Goal: Task Accomplishment & Management: Manage account settings

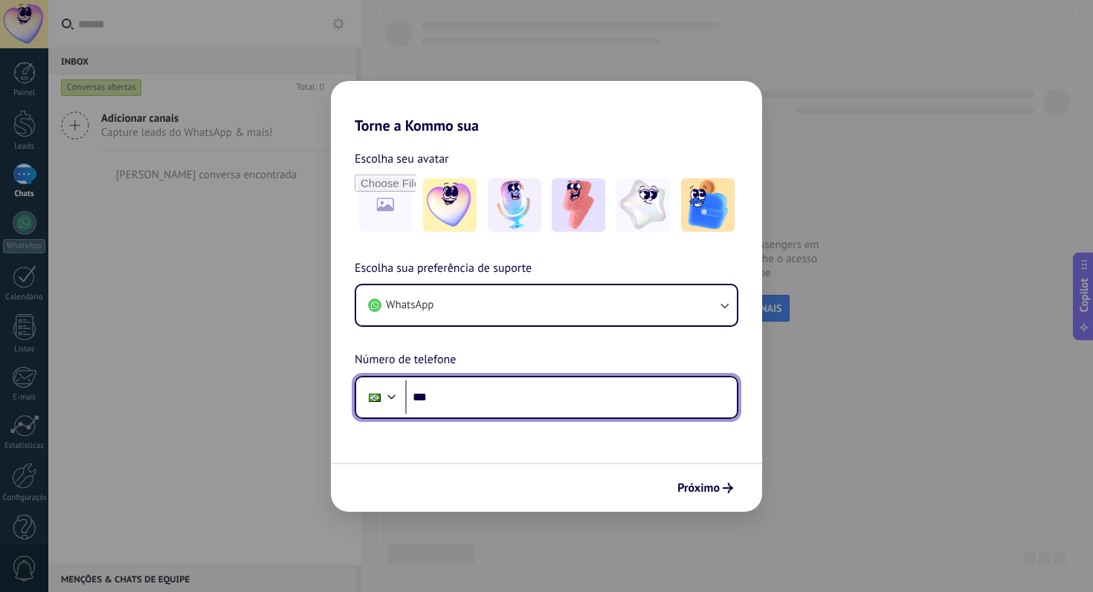
click at [498, 400] on input "***" at bounding box center [570, 398] width 331 height 34
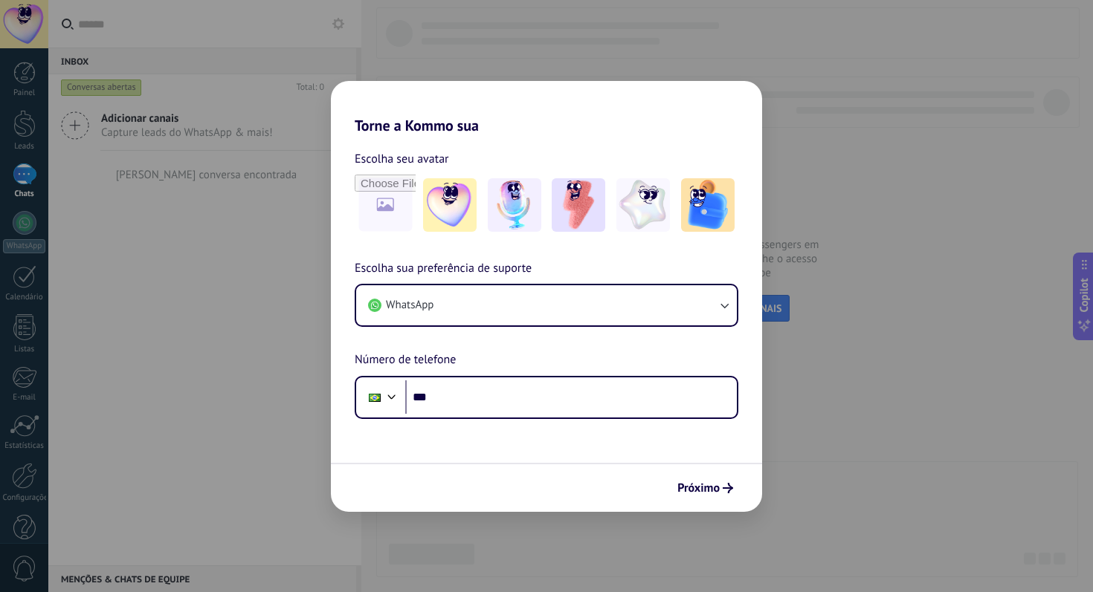
click at [837, 148] on div "Torne a Kommo sua Escolha seu avatar Escolha sua preferência de suporte WhatsAp…" at bounding box center [546, 296] width 1093 height 592
click at [704, 488] on span "Próximo" at bounding box center [698, 488] width 42 height 10
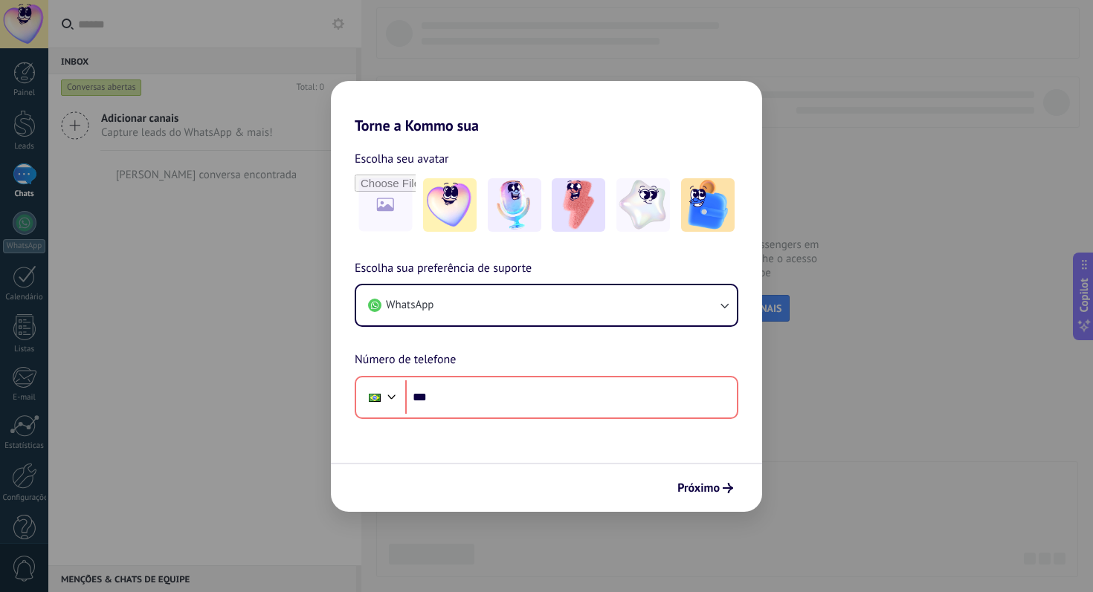
click at [827, 237] on div "Torne a Kommo sua Escolha seu avatar Escolha sua preferência de suporte WhatsAp…" at bounding box center [546, 296] width 1093 height 592
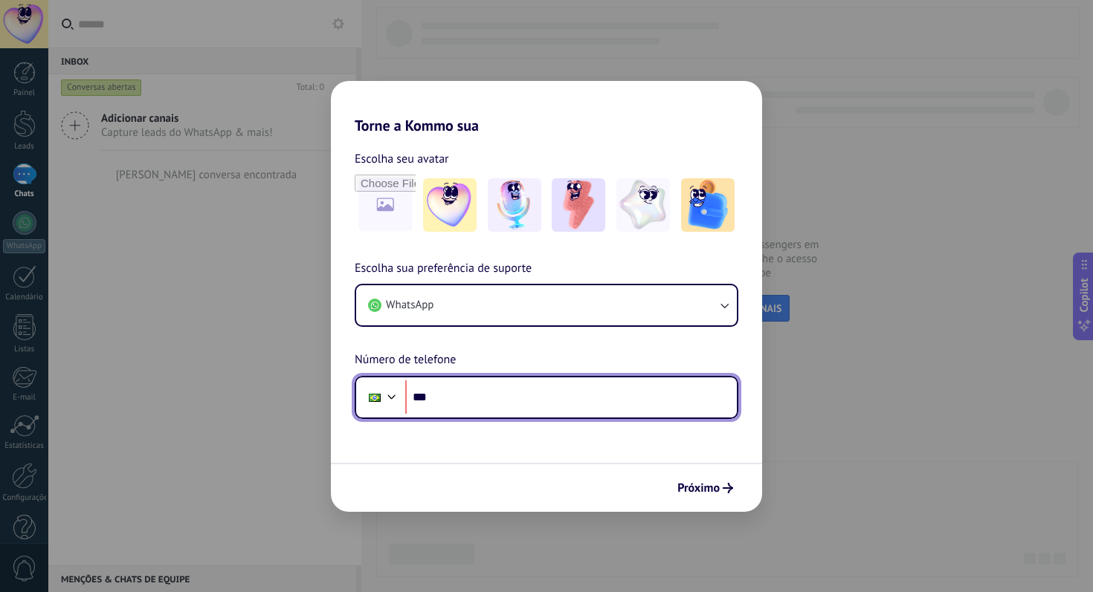
click at [485, 411] on input "***" at bounding box center [570, 398] width 331 height 34
type input "**"
type input "**********"
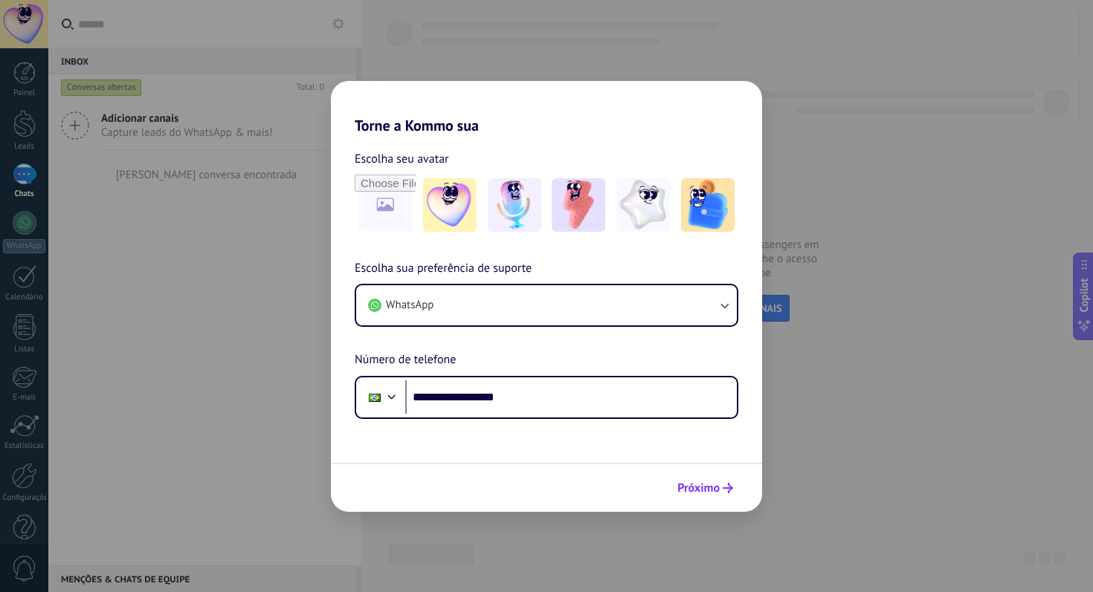
click at [713, 484] on span "Próximo" at bounding box center [698, 488] width 42 height 10
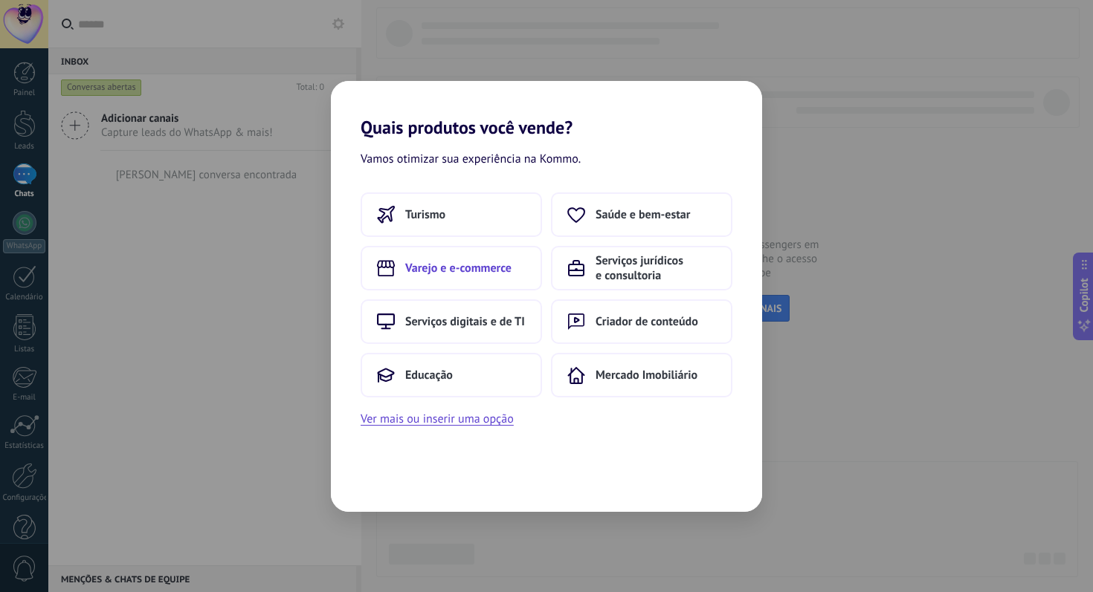
click at [495, 273] on span "Varejo e e-commerce" at bounding box center [458, 268] width 106 height 15
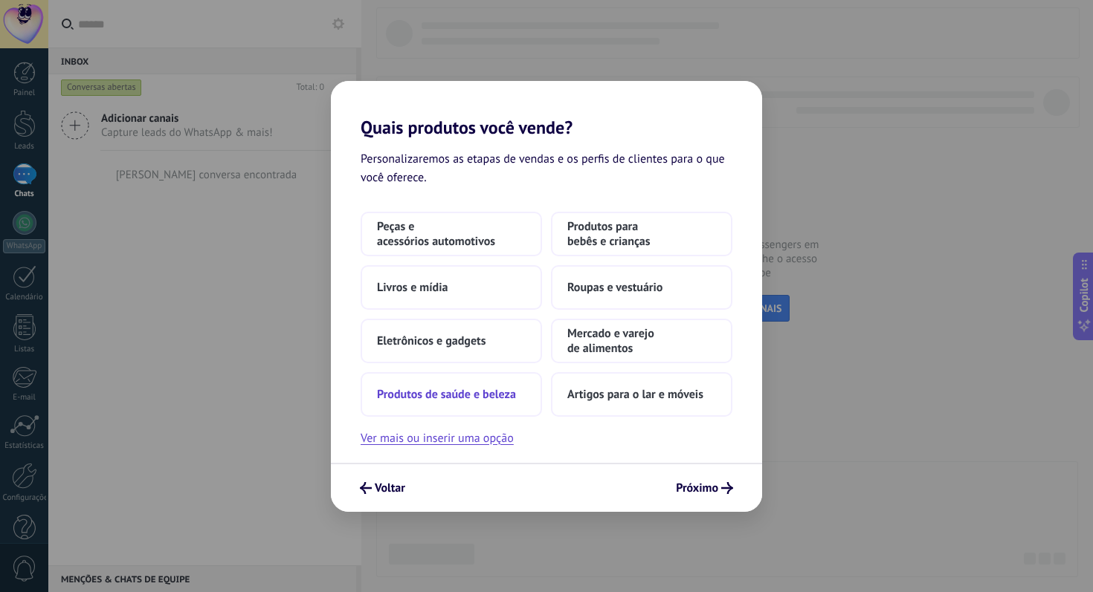
click at [492, 398] on span "Produtos de saúde e beleza" at bounding box center [446, 394] width 139 height 15
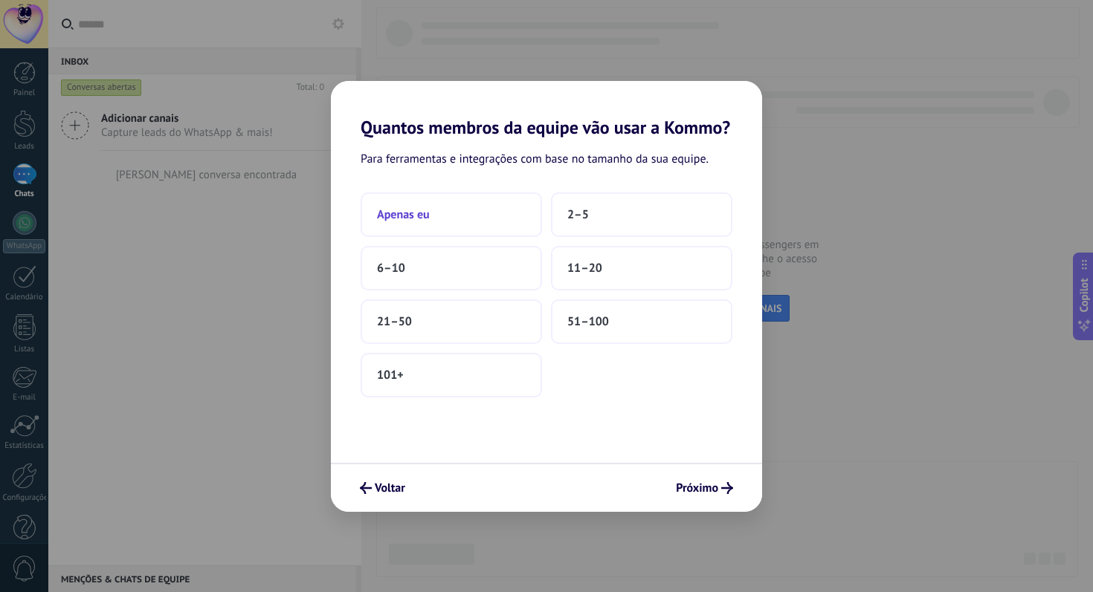
click at [485, 221] on button "Apenas eu" at bounding box center [450, 215] width 181 height 45
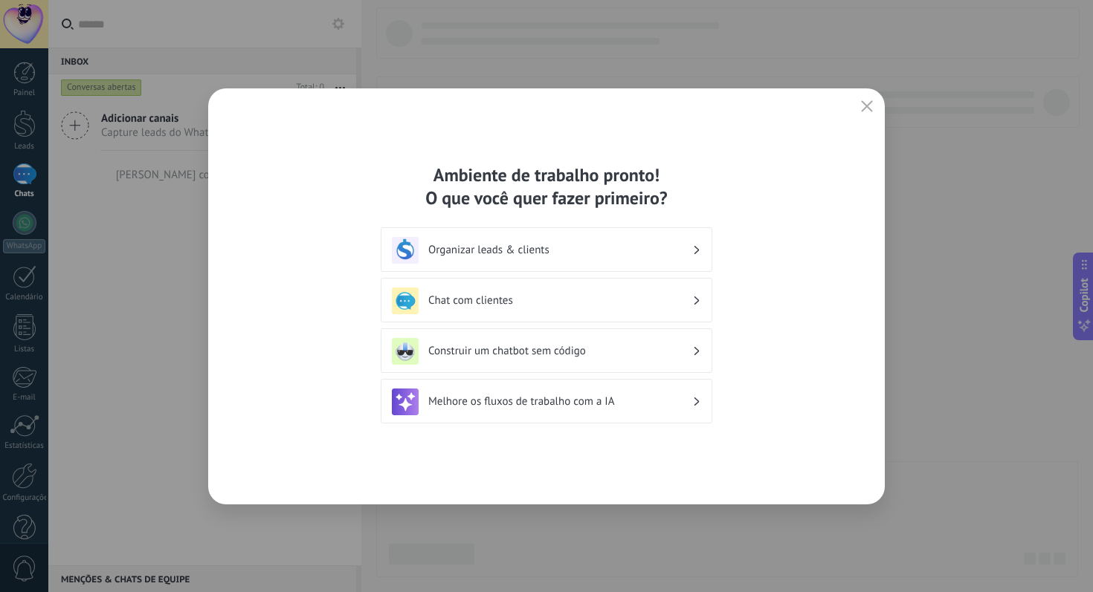
click at [557, 250] on h3 "Organizar leads & clients" at bounding box center [560, 250] width 264 height 14
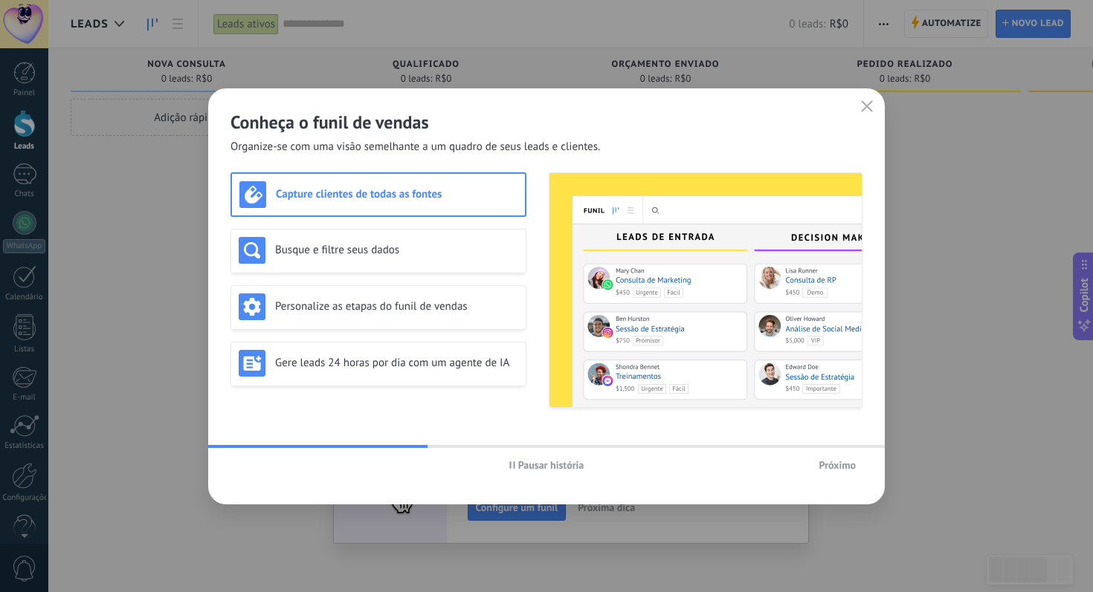
click at [832, 467] on span "Próximo" at bounding box center [836, 465] width 37 height 10
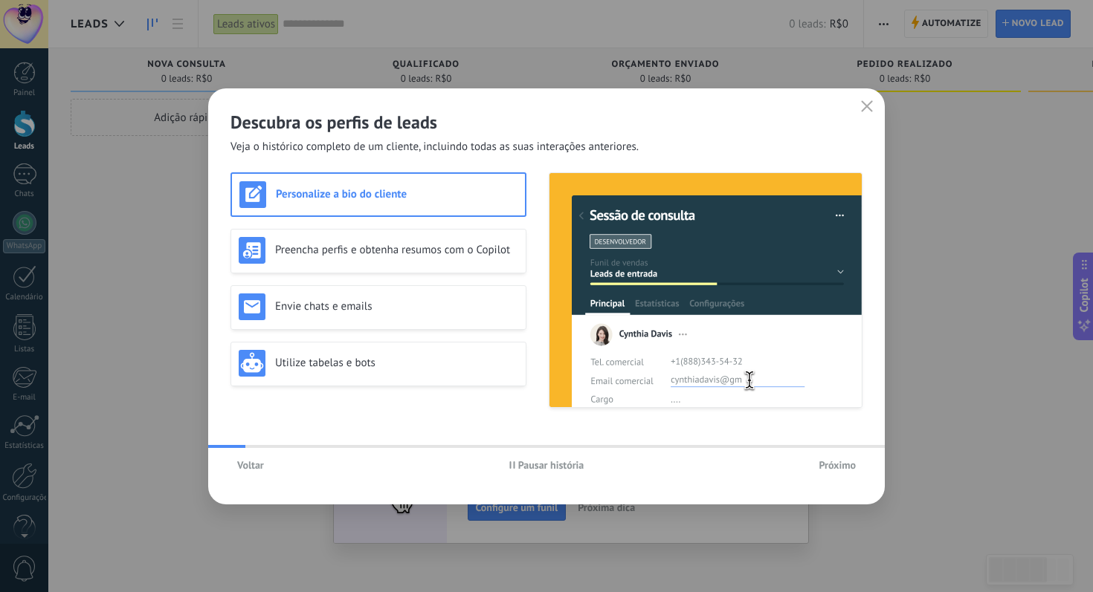
click at [832, 467] on span "Próximo" at bounding box center [836, 465] width 37 height 10
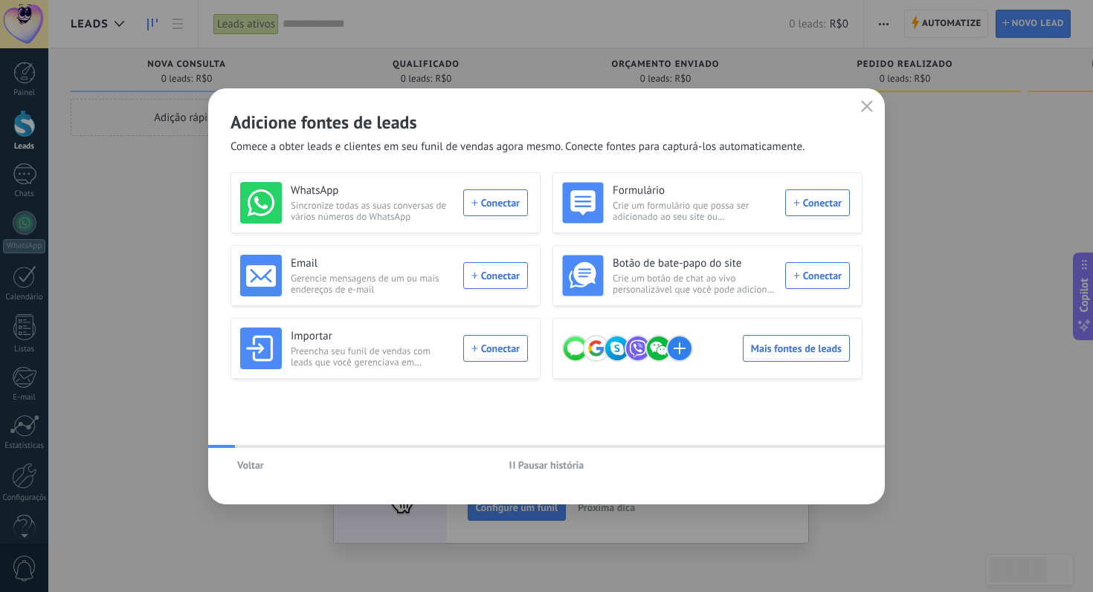
click at [832, 467] on div "Voltar Pausar história" at bounding box center [546, 465] width 676 height 34
click at [867, 108] on icon "button" at bounding box center [867, 106] width 12 height 12
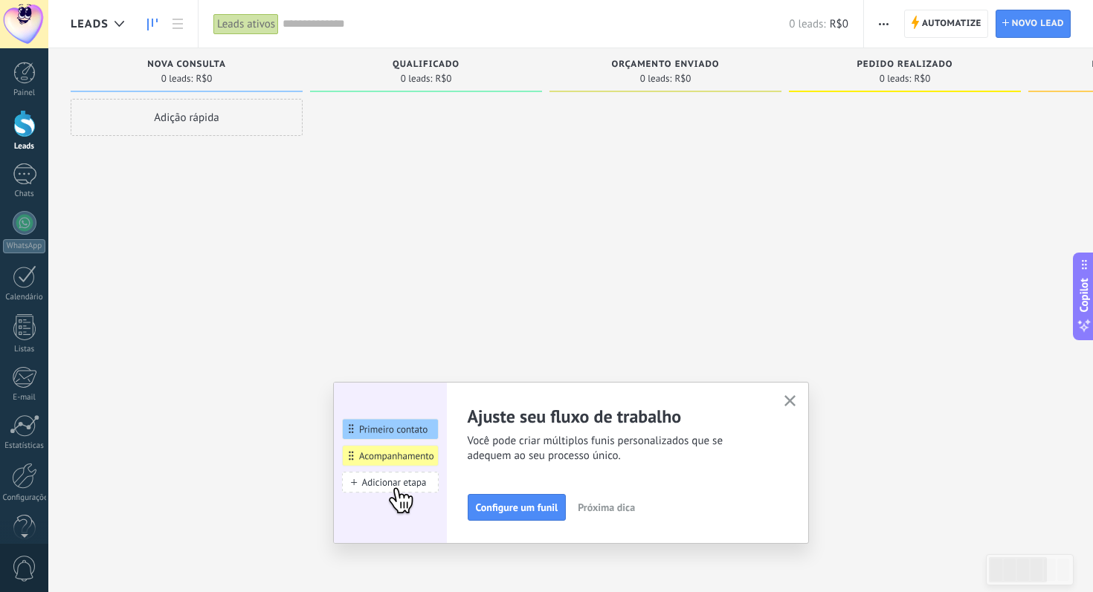
scroll to position [26, 0]
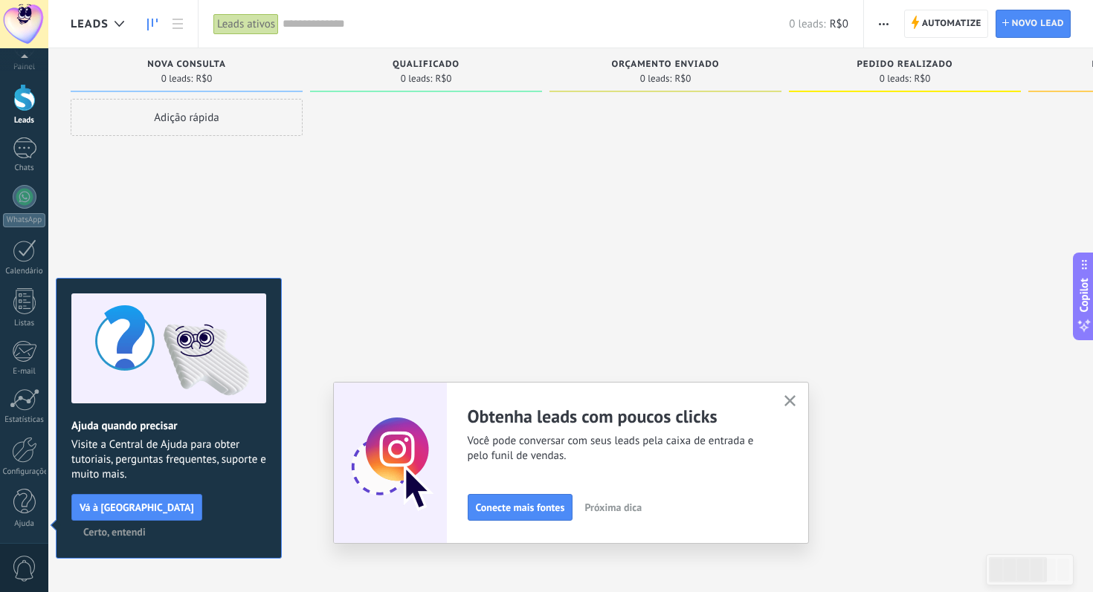
click at [789, 400] on use "button" at bounding box center [789, 400] width 11 height 11
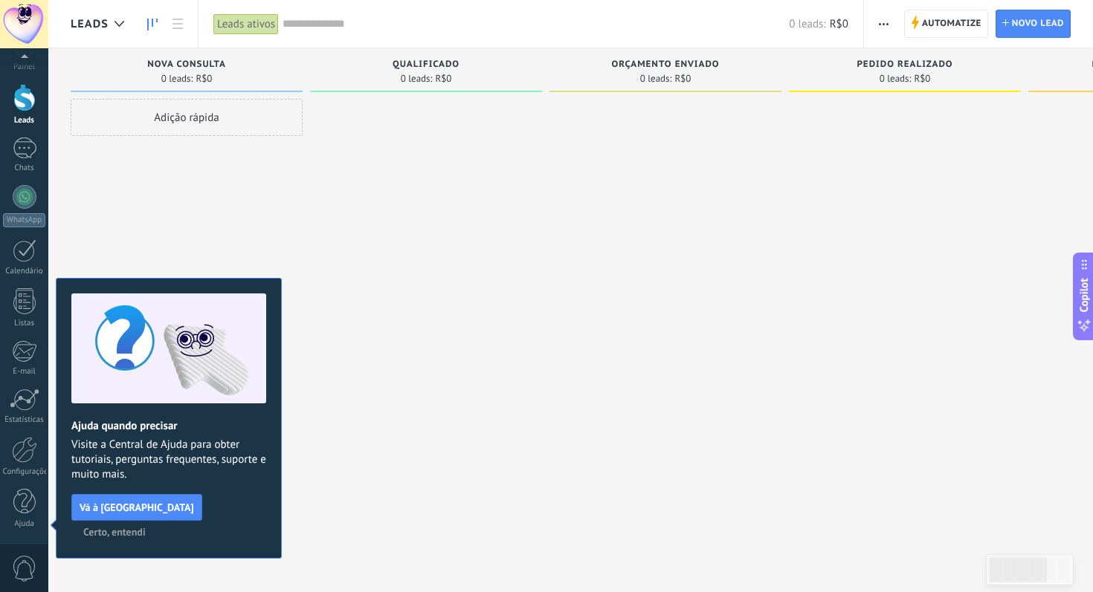
click at [146, 527] on span "Certo, entendi" at bounding box center [114, 532] width 62 height 10
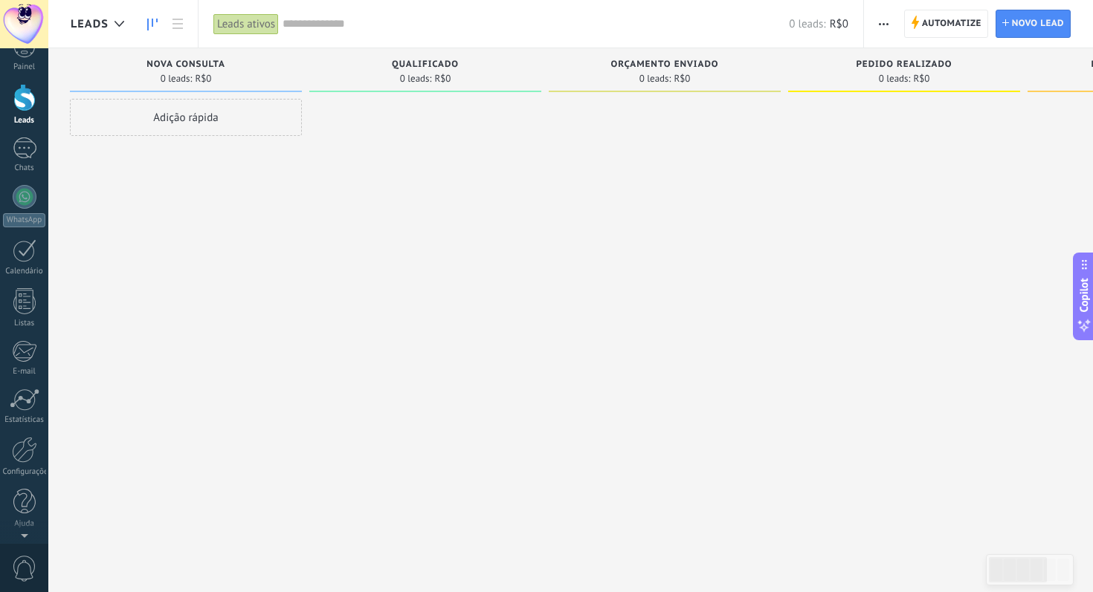
scroll to position [0, 0]
click at [1081, 318] on icon at bounding box center [1084, 326] width 16 height 16
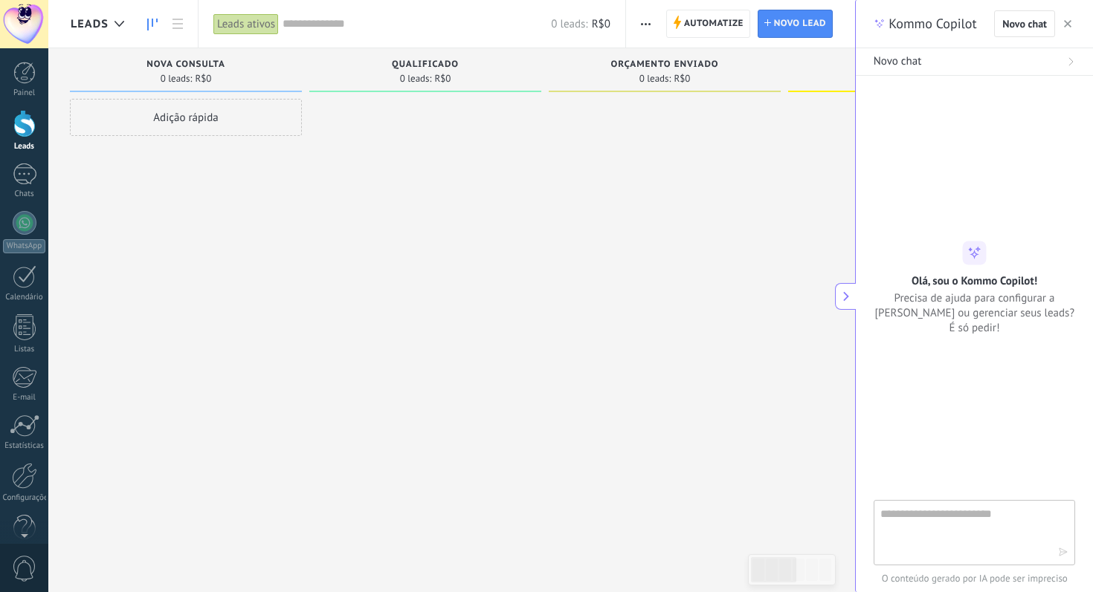
click at [1068, 24] on icon "button" at bounding box center [1067, 23] width 7 height 7
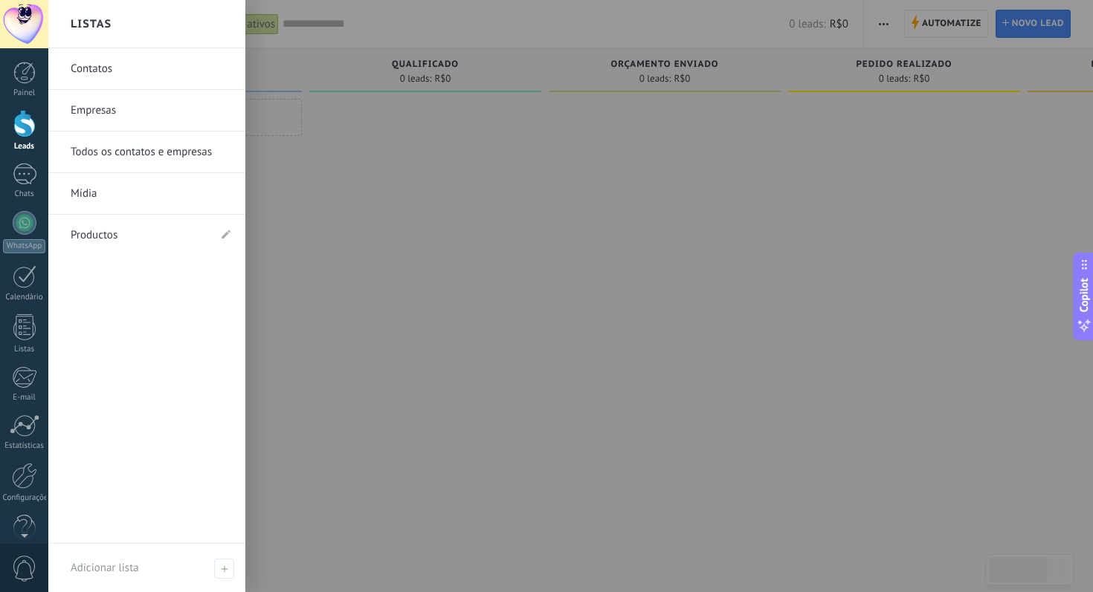
click at [342, 228] on div at bounding box center [594, 296] width 1093 height 592
click at [945, 28] on div at bounding box center [594, 296] width 1093 height 592
click at [557, 211] on div at bounding box center [594, 296] width 1093 height 592
drag, startPoint x: 556, startPoint y: 211, endPoint x: 0, endPoint y: 21, distance: 587.6
click at [556, 211] on div at bounding box center [594, 296] width 1093 height 592
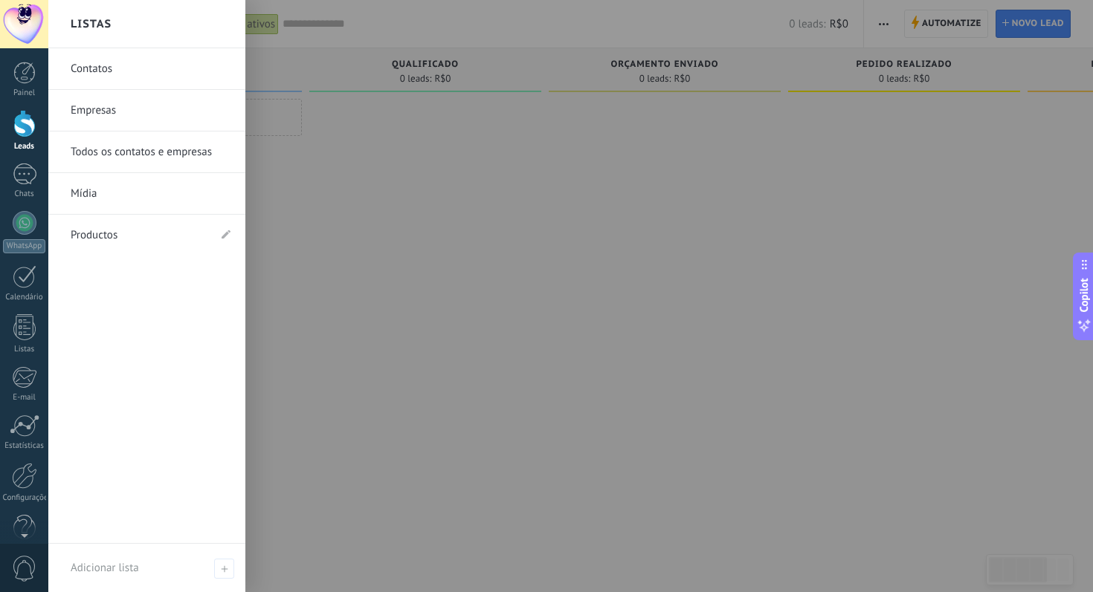
click at [41, 36] on div at bounding box center [24, 24] width 48 height 48
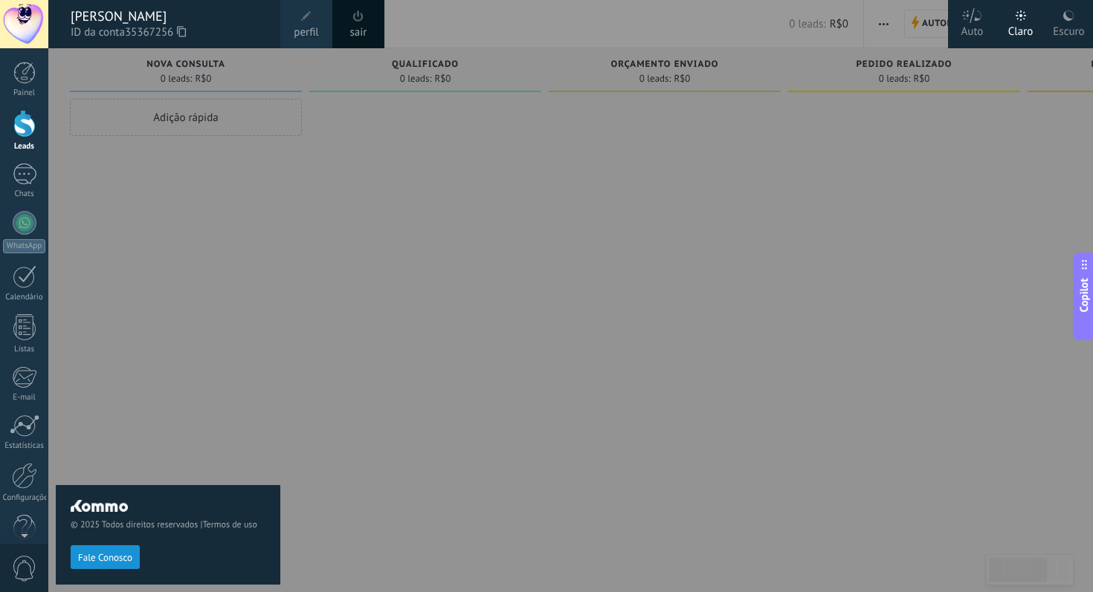
click at [549, 202] on div at bounding box center [594, 296] width 1093 height 592
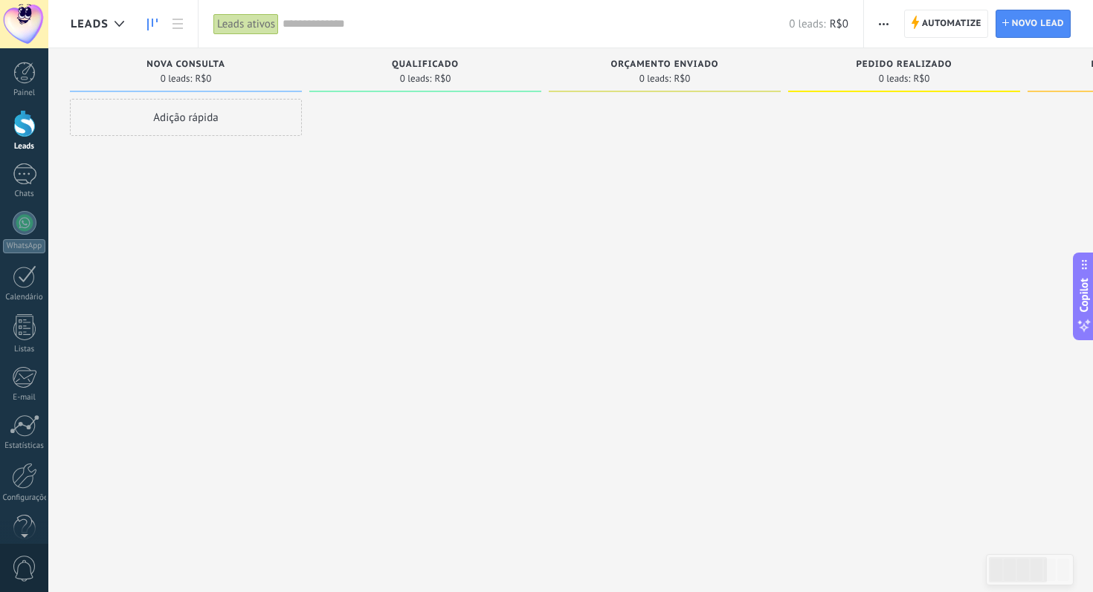
drag, startPoint x: 963, startPoint y: 28, endPoint x: 930, endPoint y: 55, distance: 42.7
click at [963, 28] on span "Automatize" at bounding box center [951, 23] width 59 height 27
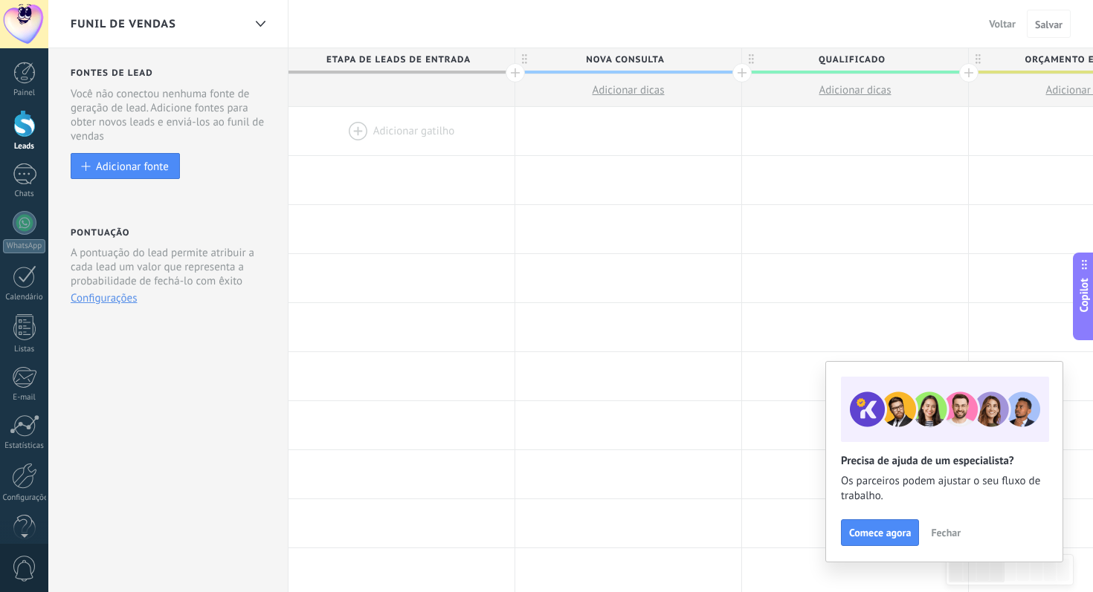
click at [986, 21] on button "Voltar" at bounding box center [1002, 24] width 39 height 22
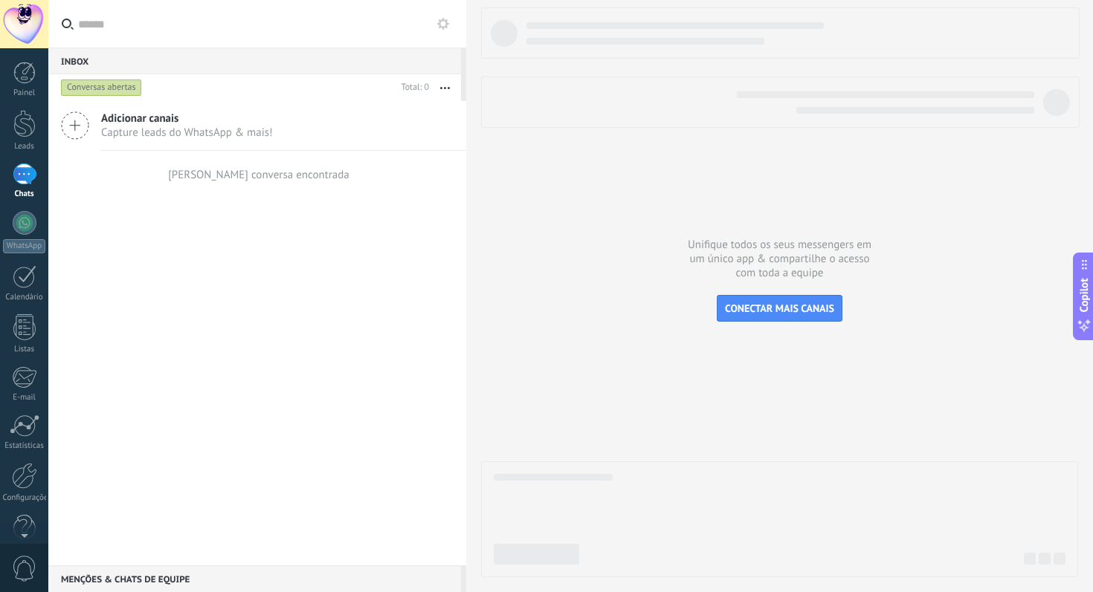
click at [537, 126] on div at bounding box center [780, 102] width 598 height 51
click at [28, 121] on div at bounding box center [24, 124] width 22 height 28
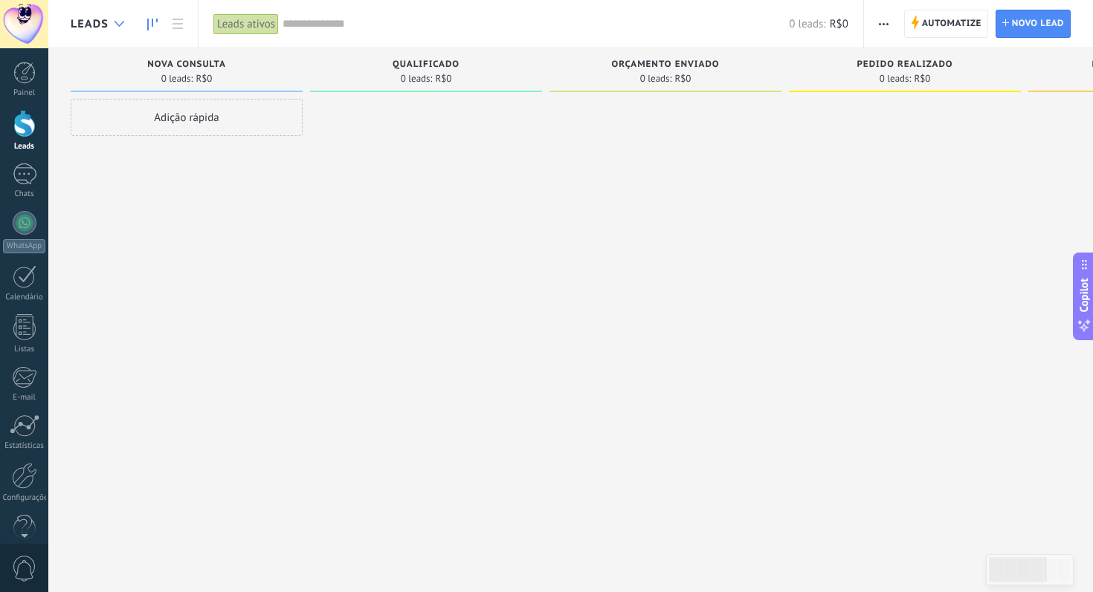
click at [120, 25] on use at bounding box center [119, 24] width 10 height 6
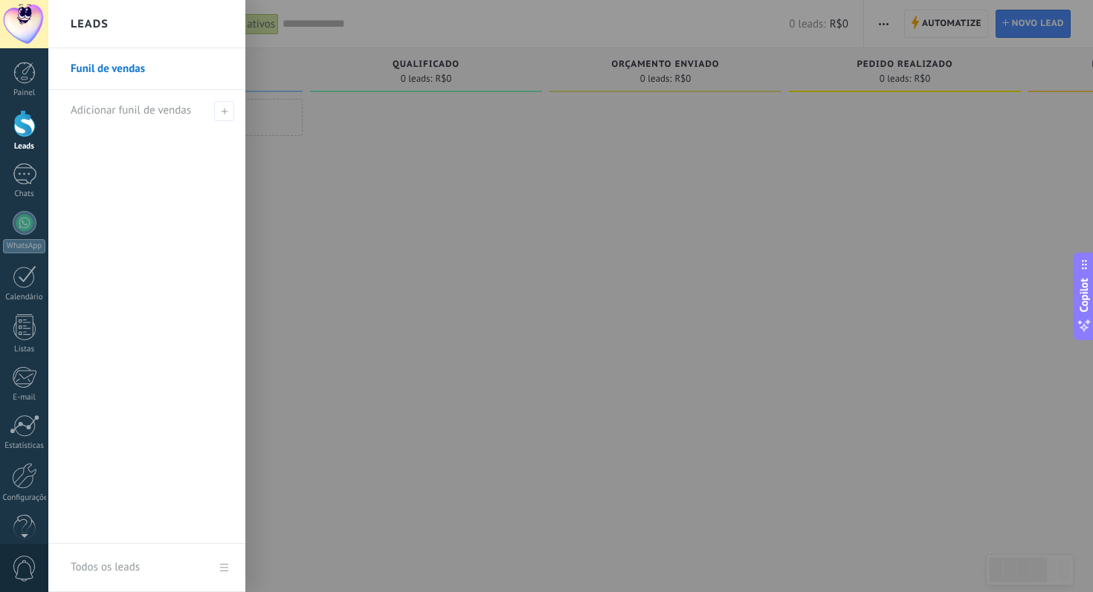
click at [106, 24] on h2 "Leads" at bounding box center [90, 24] width 38 height 47
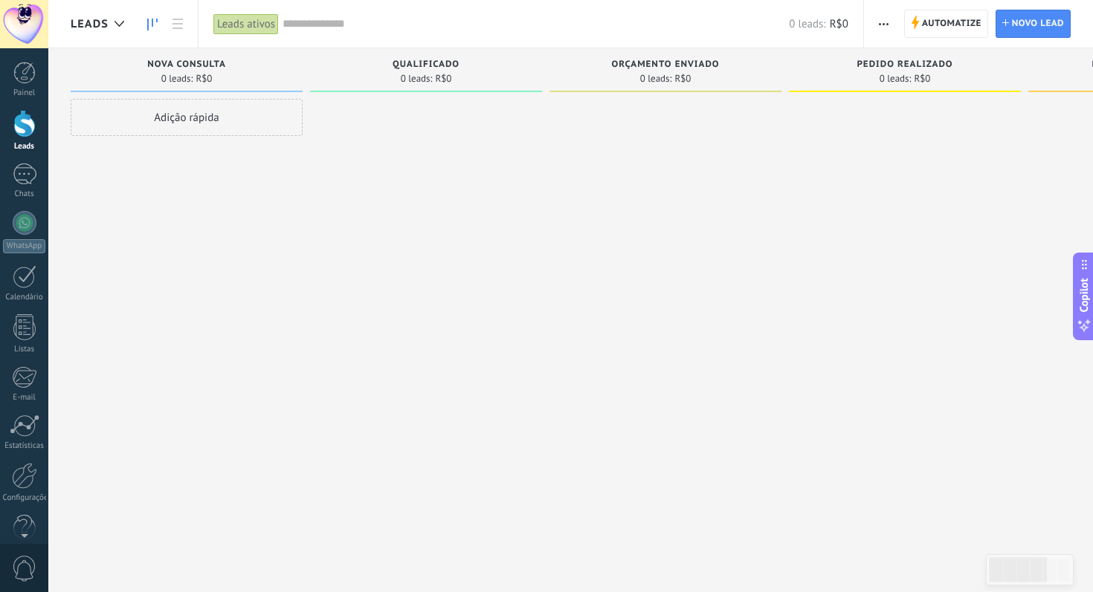
scroll to position [25, 0]
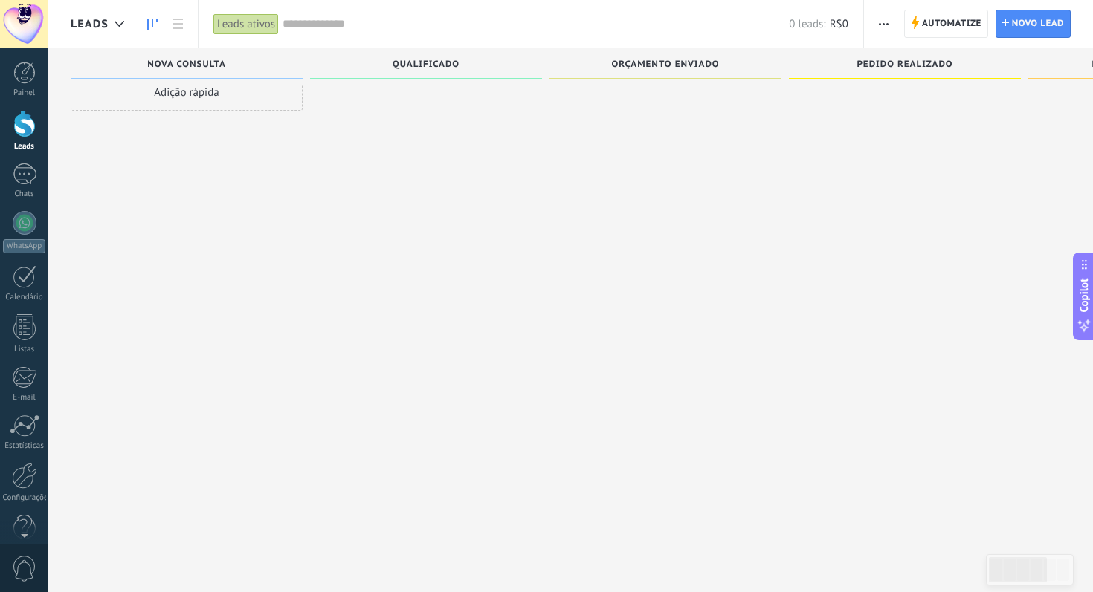
click at [15, 566] on span "0" at bounding box center [24, 569] width 25 height 26
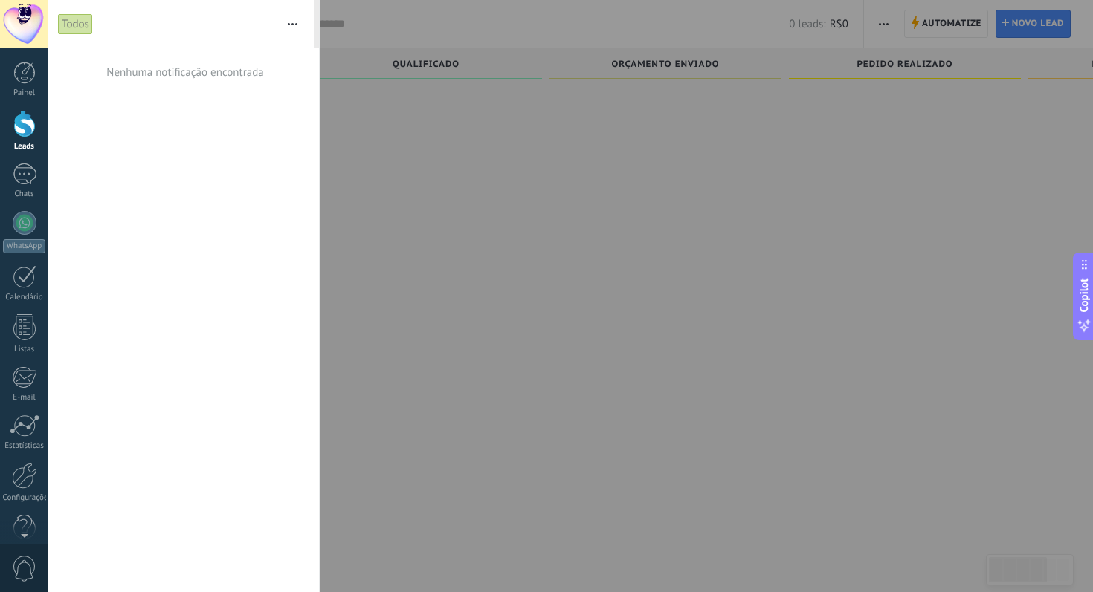
scroll to position [26, 0]
click at [44, 499] on link "Ajuda" at bounding box center [24, 509] width 48 height 40
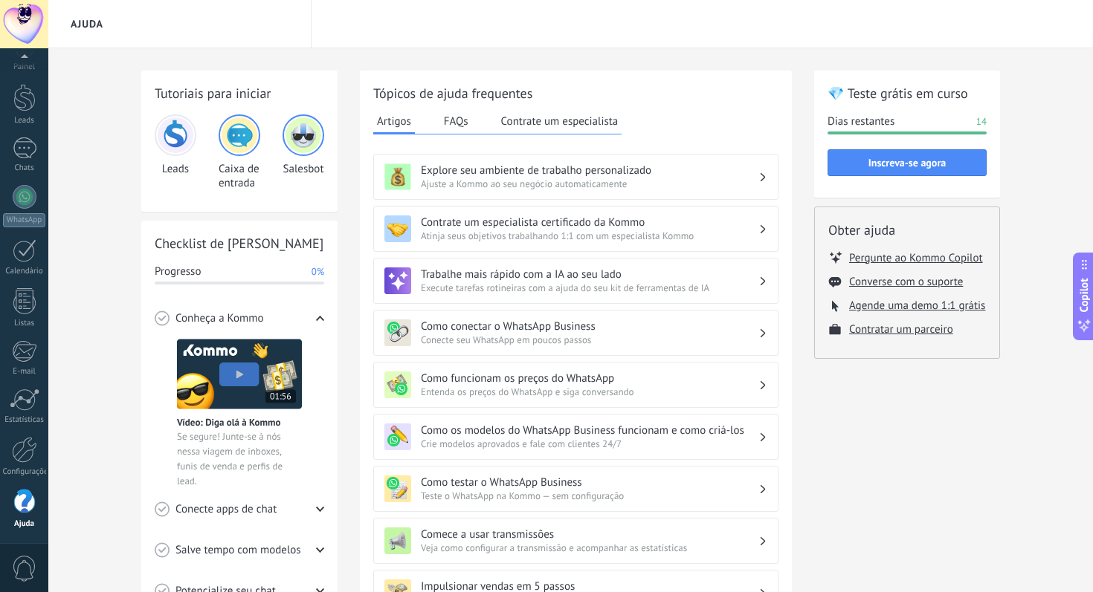
click at [313, 133] on img at bounding box center [303, 135] width 36 height 36
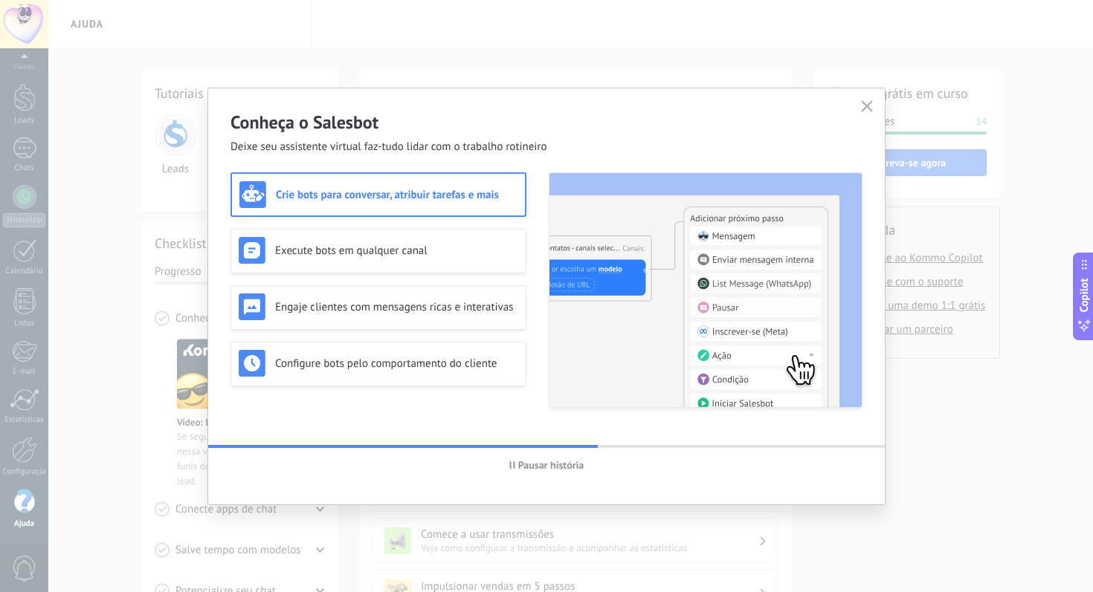
click at [333, 195] on h3 "Crie bots para conversar, atribuir tarefas e mais" at bounding box center [397, 195] width 242 height 14
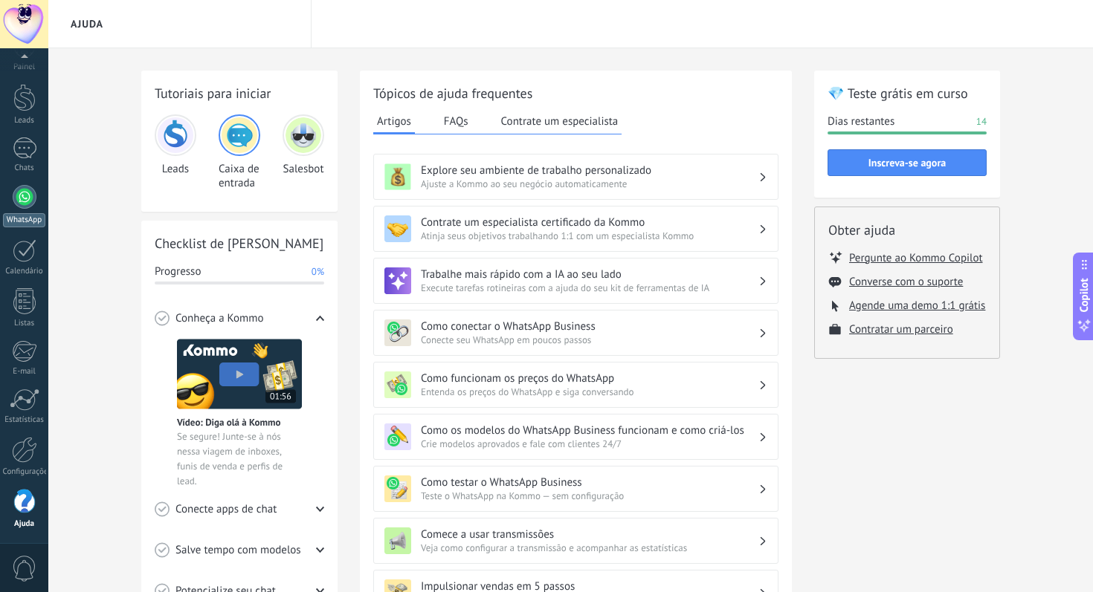
click at [25, 198] on div at bounding box center [25, 197] width 24 height 24
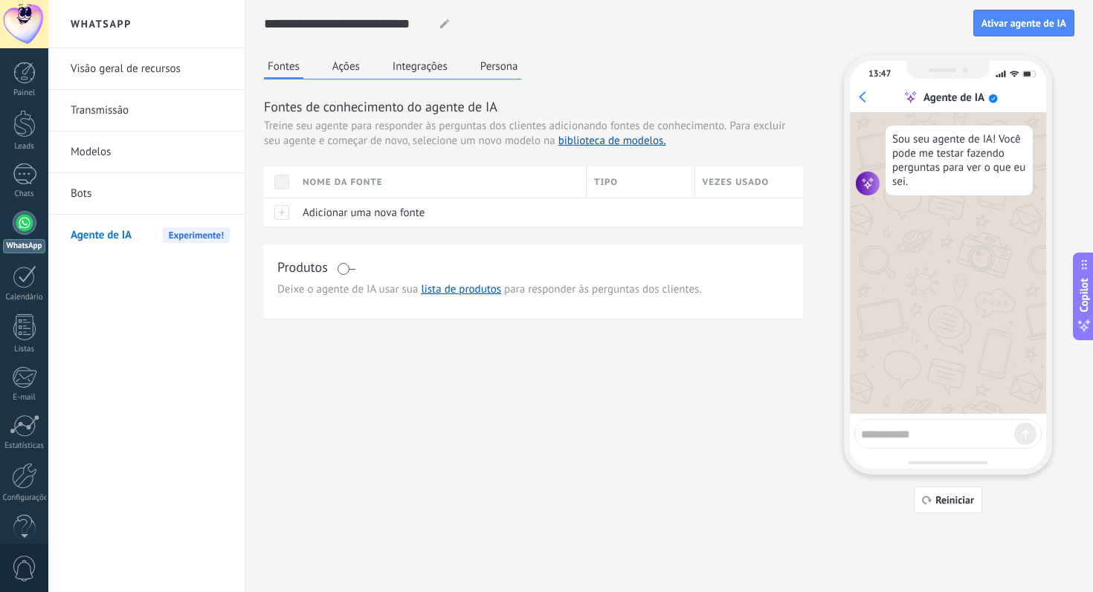
click at [919, 436] on textarea at bounding box center [937, 432] width 153 height 19
type textarea "**********"
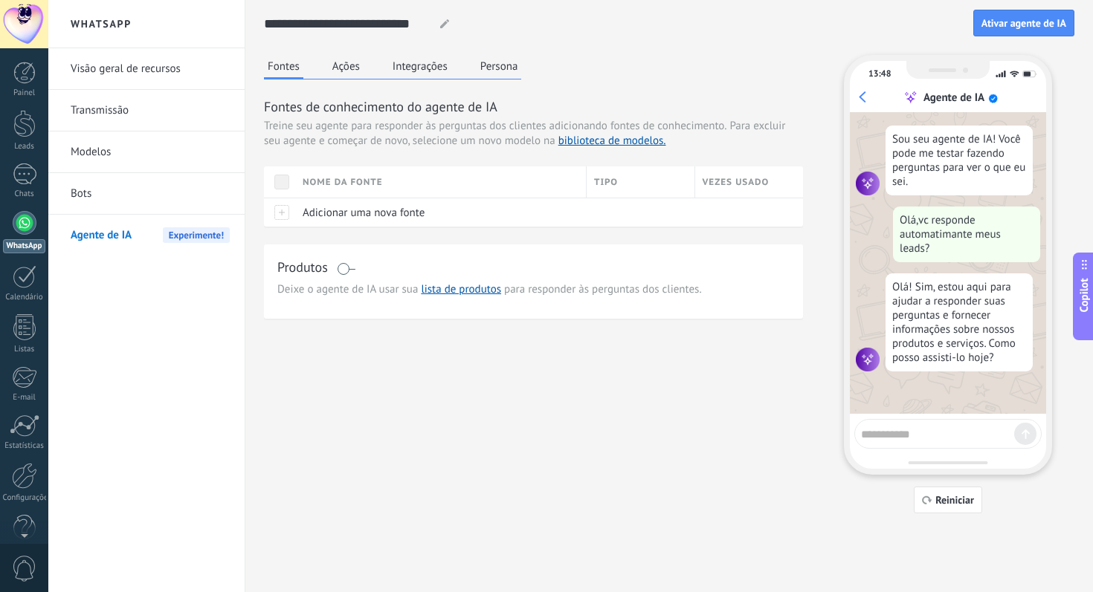
click at [352, 65] on button "Ações" at bounding box center [346, 66] width 35 height 22
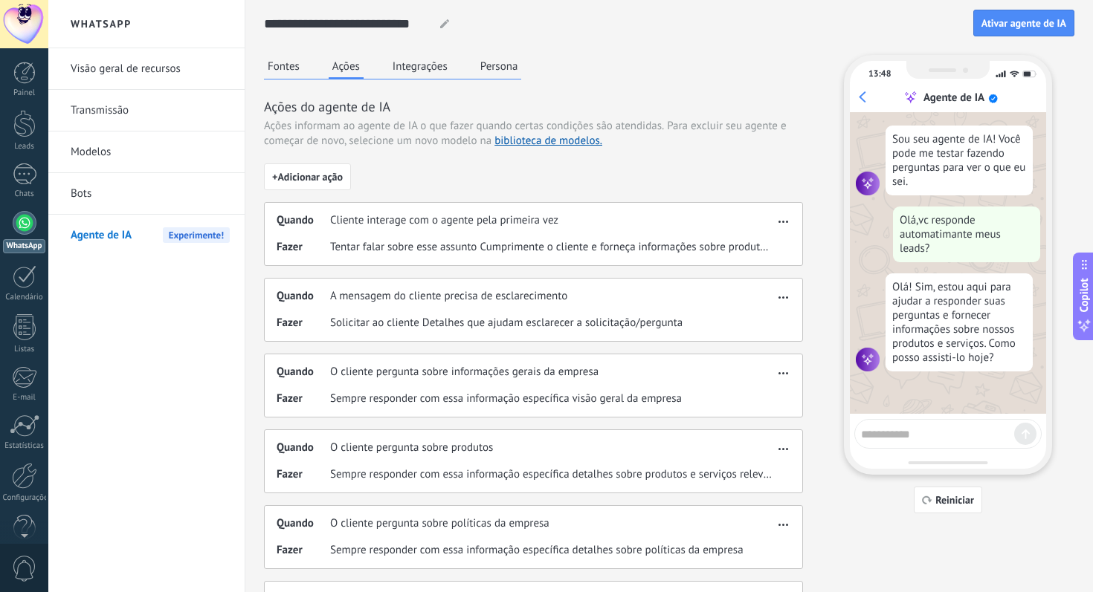
drag, startPoint x: 286, startPoint y: 66, endPoint x: 310, endPoint y: 88, distance: 32.6
click at [286, 66] on button "Fontes" at bounding box center [283, 66] width 39 height 22
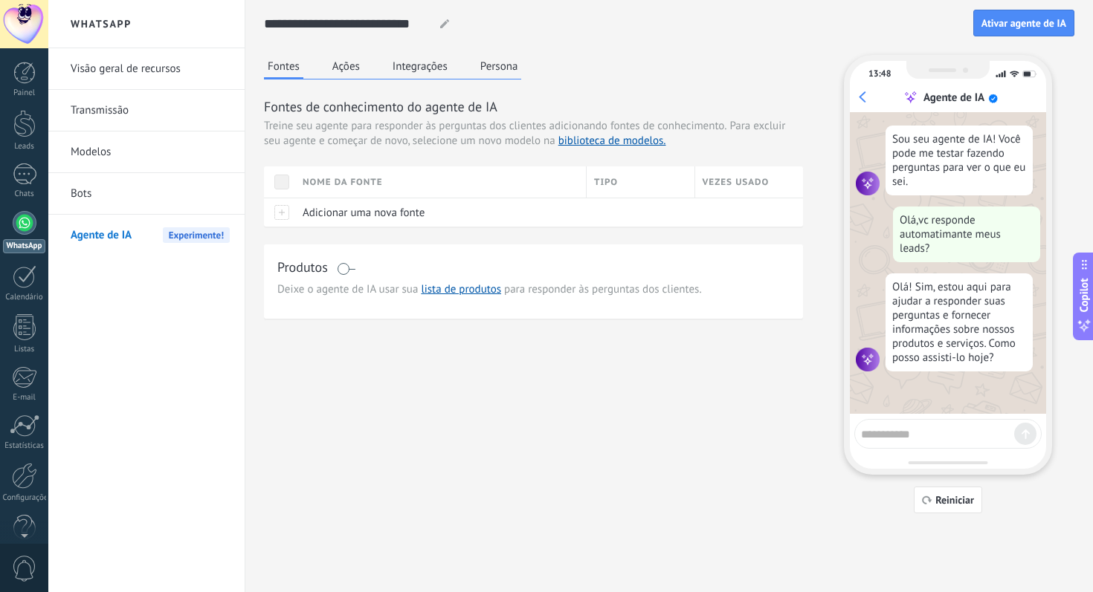
click at [979, 431] on textarea at bounding box center [937, 432] width 153 height 19
type textarea "**********"
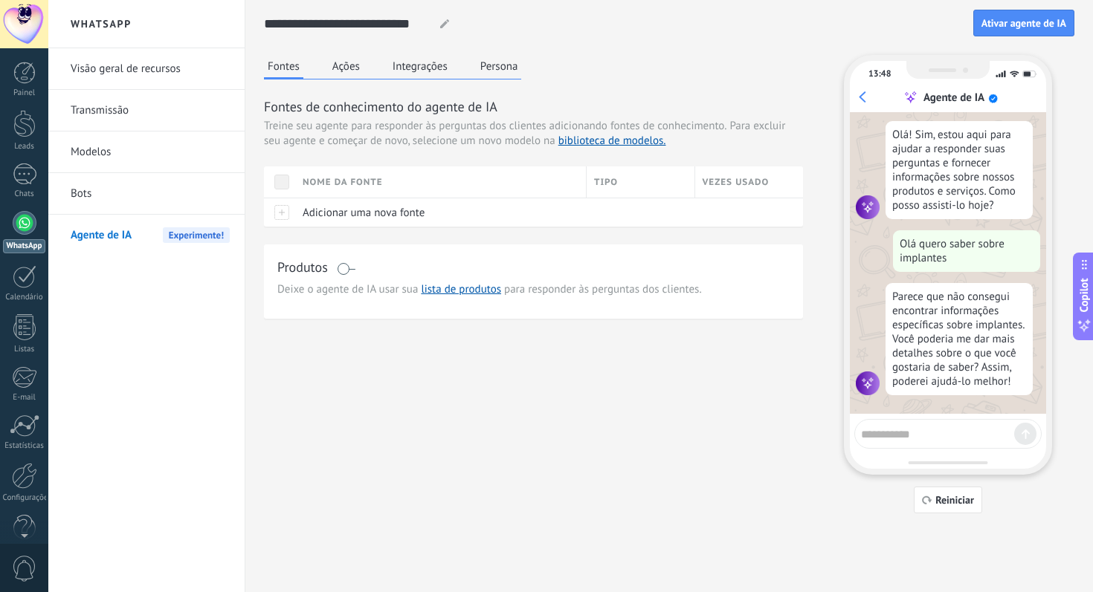
scroll to position [161, 0]
click at [338, 71] on button "Ações" at bounding box center [346, 66] width 35 height 22
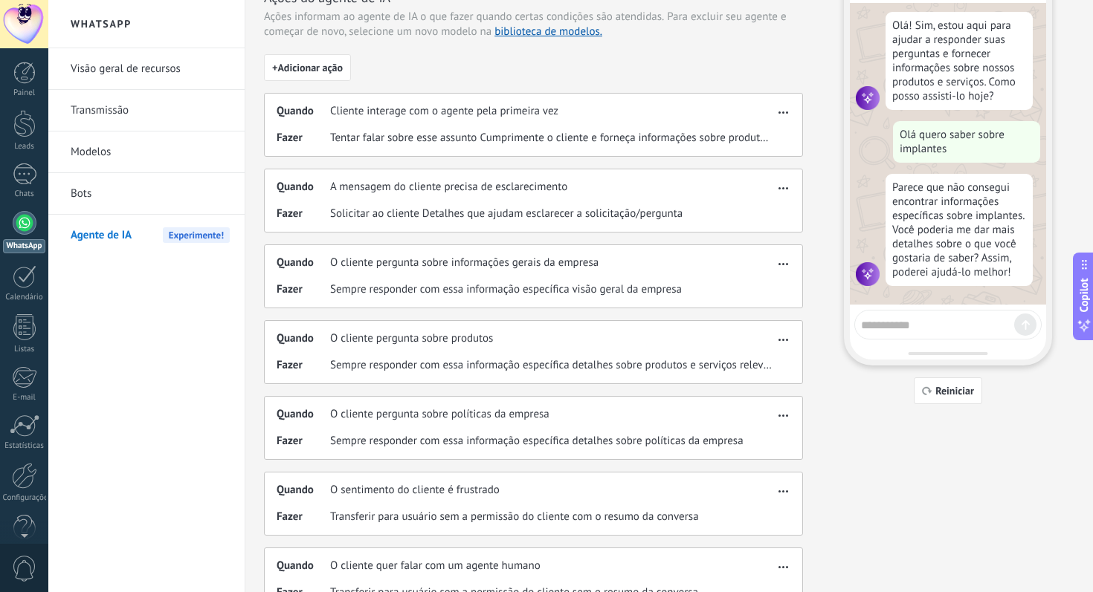
scroll to position [0, 0]
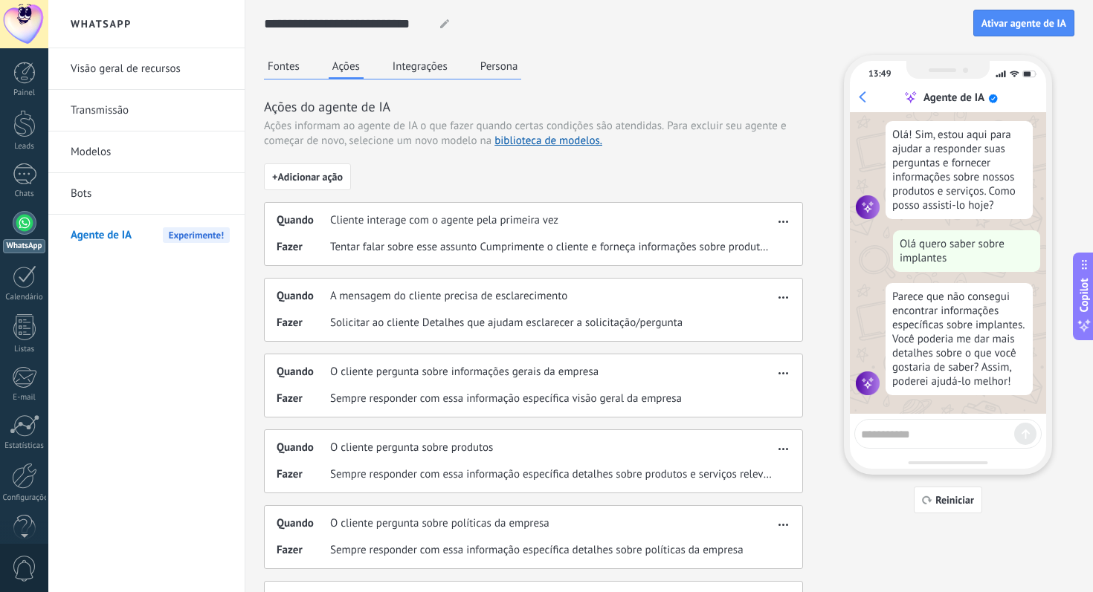
click at [423, 71] on button "Integrações" at bounding box center [420, 66] width 62 height 22
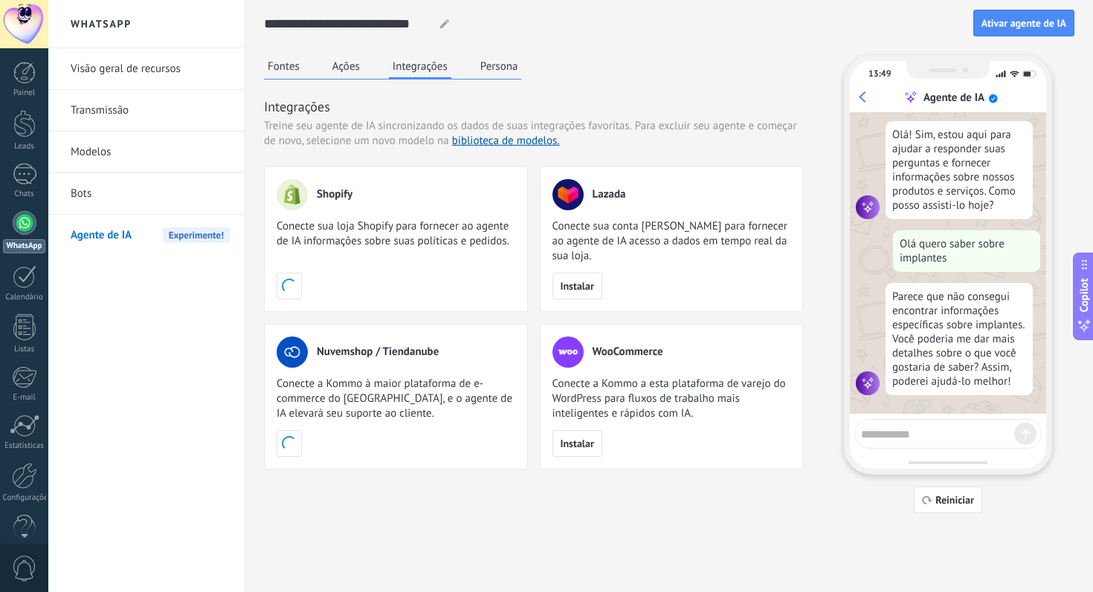
click at [509, 62] on button "Persona" at bounding box center [498, 66] width 45 height 22
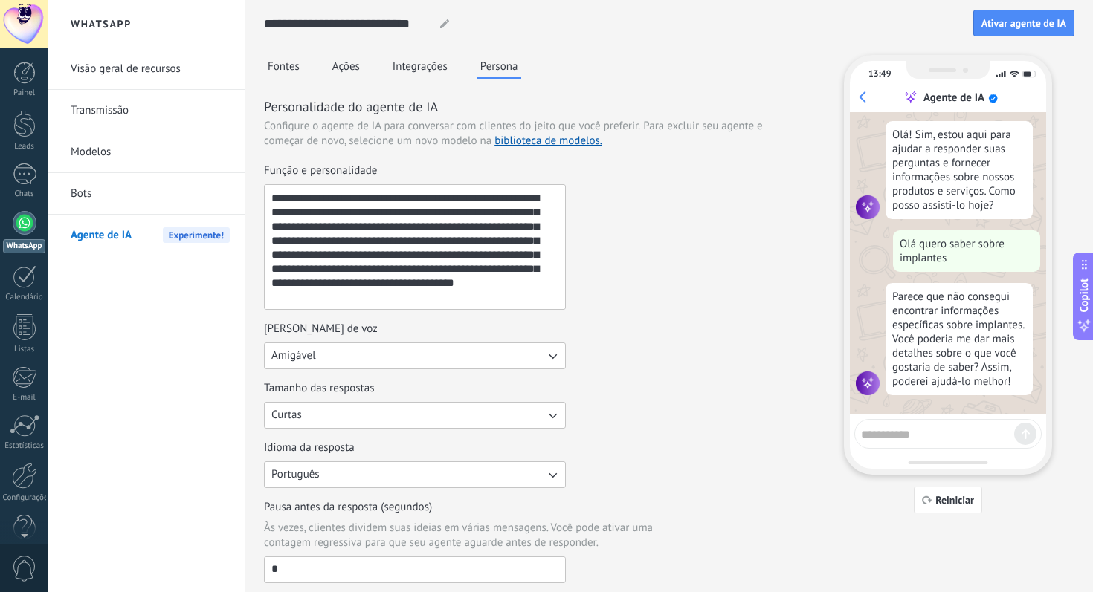
click at [423, 60] on button "Integrações" at bounding box center [420, 66] width 62 height 22
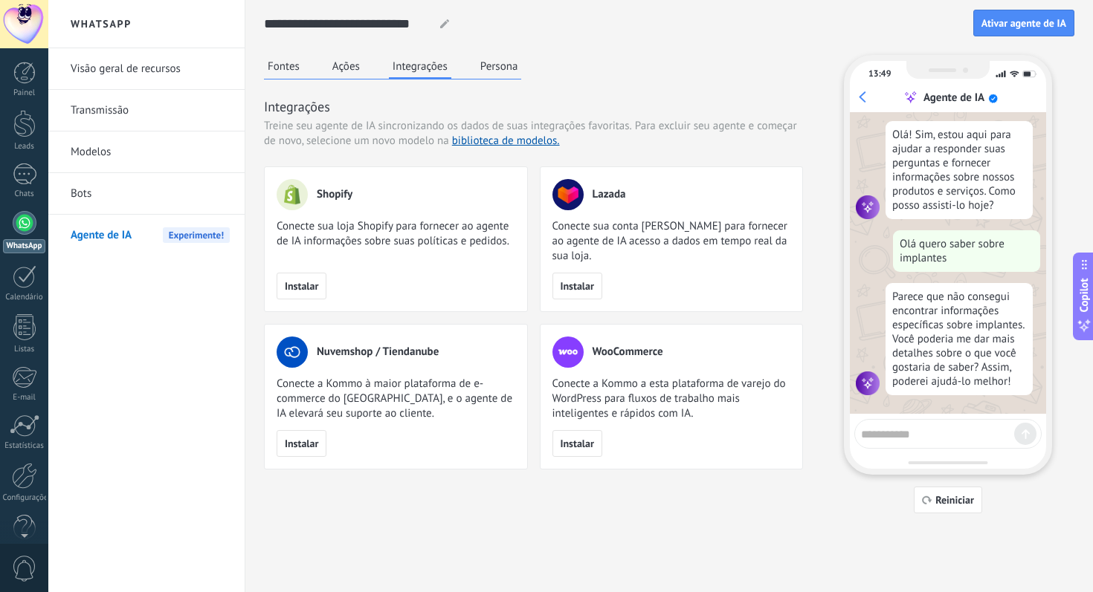
click at [348, 61] on button "Ações" at bounding box center [346, 66] width 35 height 22
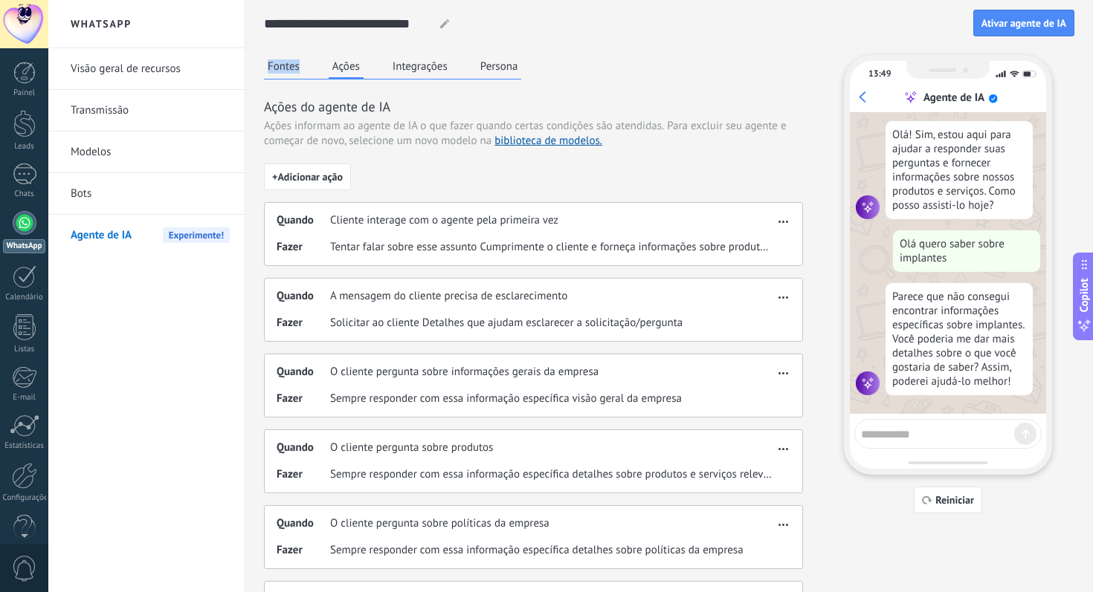
click at [281, 64] on button "Fontes" at bounding box center [283, 66] width 39 height 22
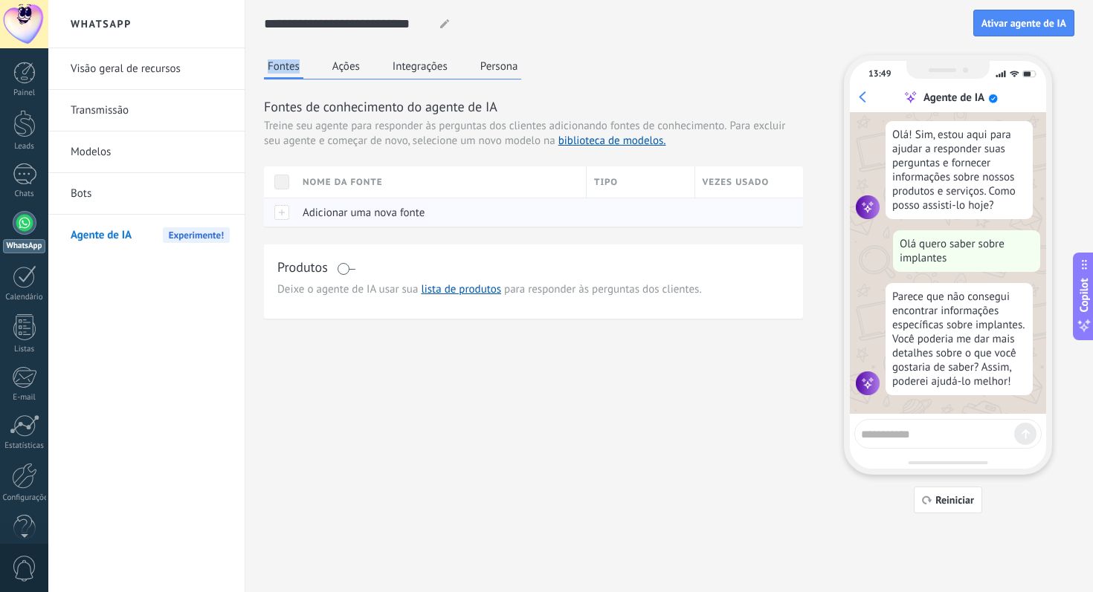
click at [279, 211] on div at bounding box center [279, 212] width 31 height 29
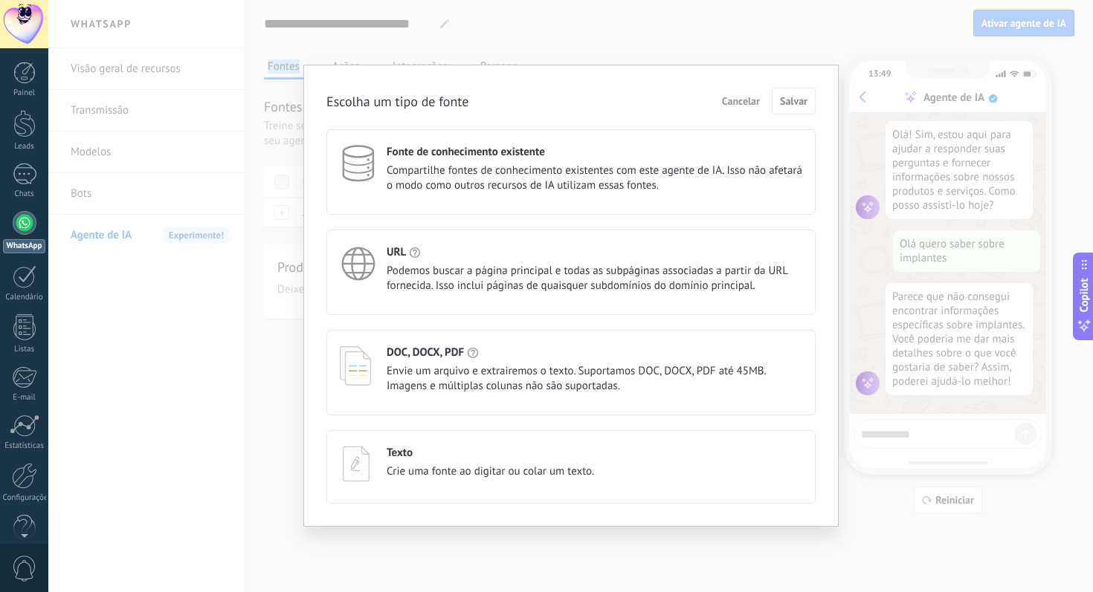
click at [740, 98] on span "Cancelar" at bounding box center [741, 101] width 38 height 10
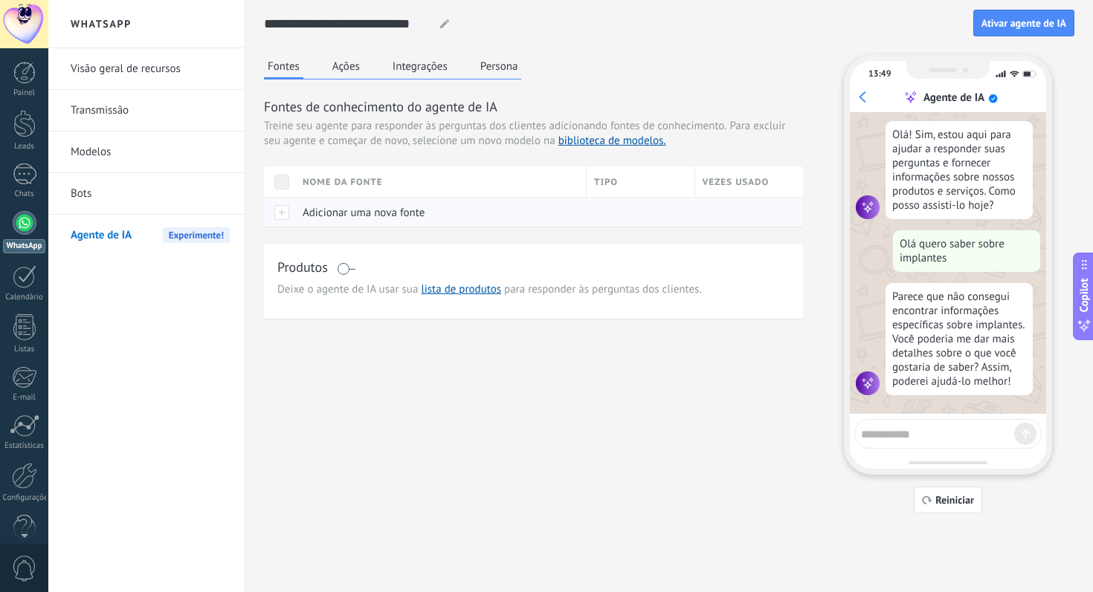
click at [303, 210] on span "Adicionar uma nova fonte" at bounding box center [364, 213] width 122 height 14
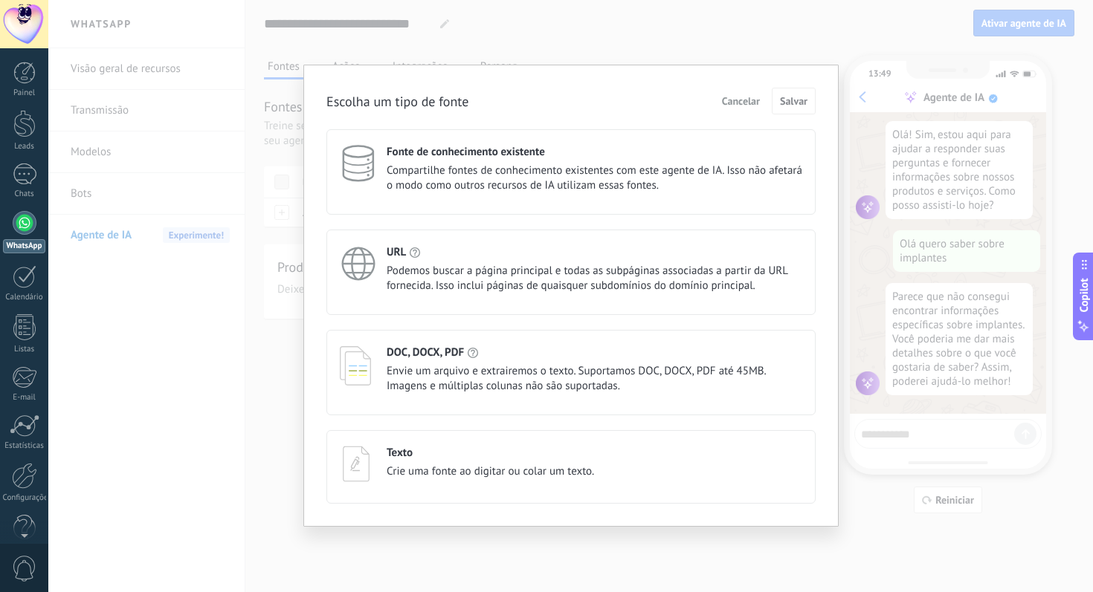
click at [523, 393] on span "Envie um arquivo e extrairemos o texto. Suportamos DOC, DOCX, PDF até 45MB. Ima…" at bounding box center [593, 379] width 415 height 30
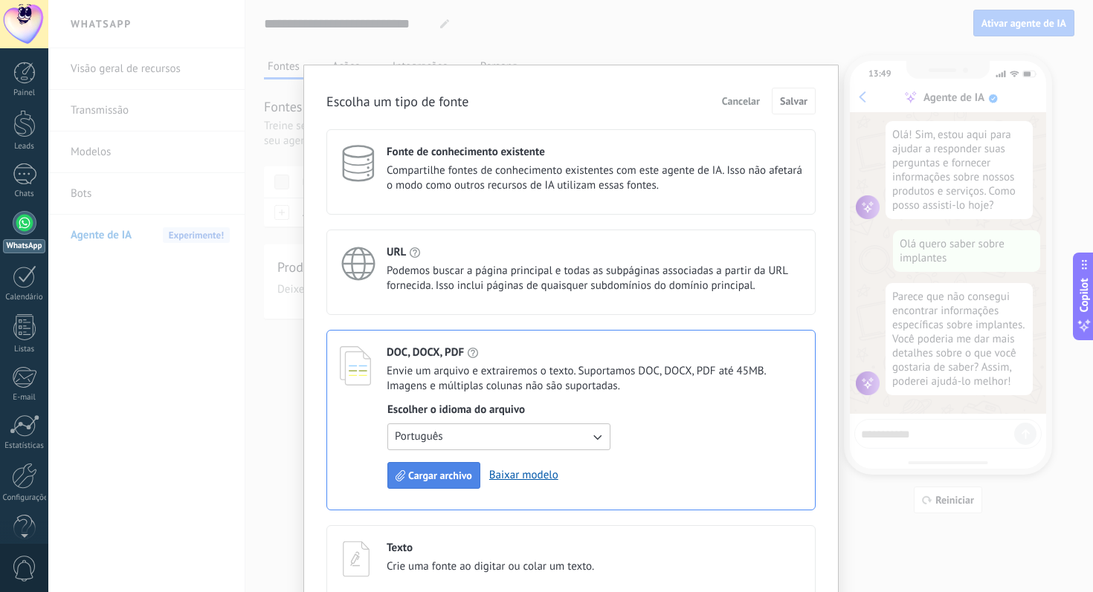
click at [447, 477] on span "Cargar archivo" at bounding box center [440, 475] width 64 height 10
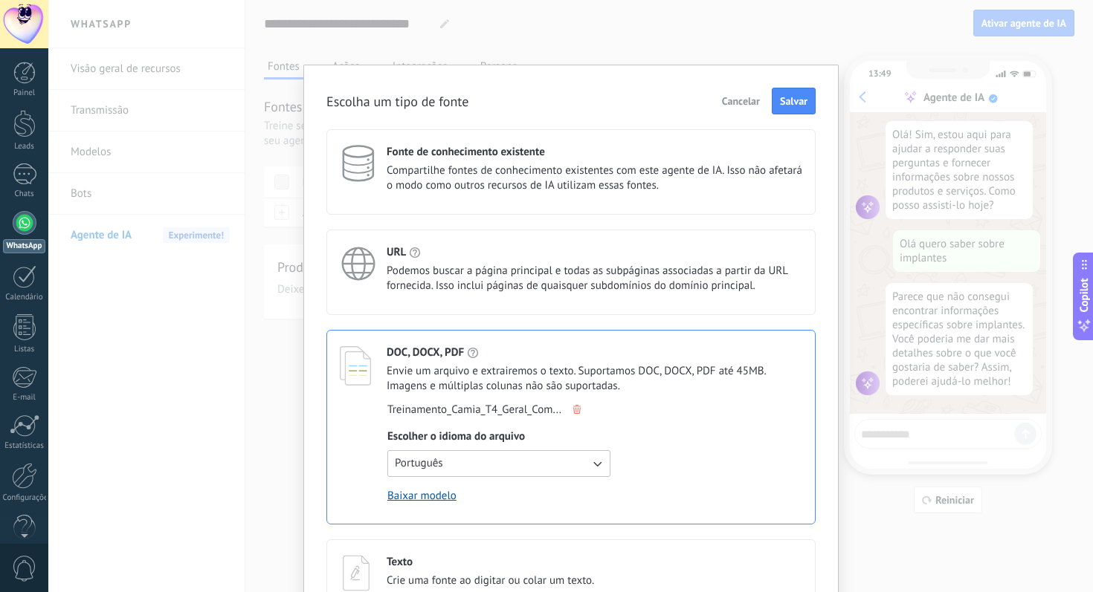
scroll to position [45, 0]
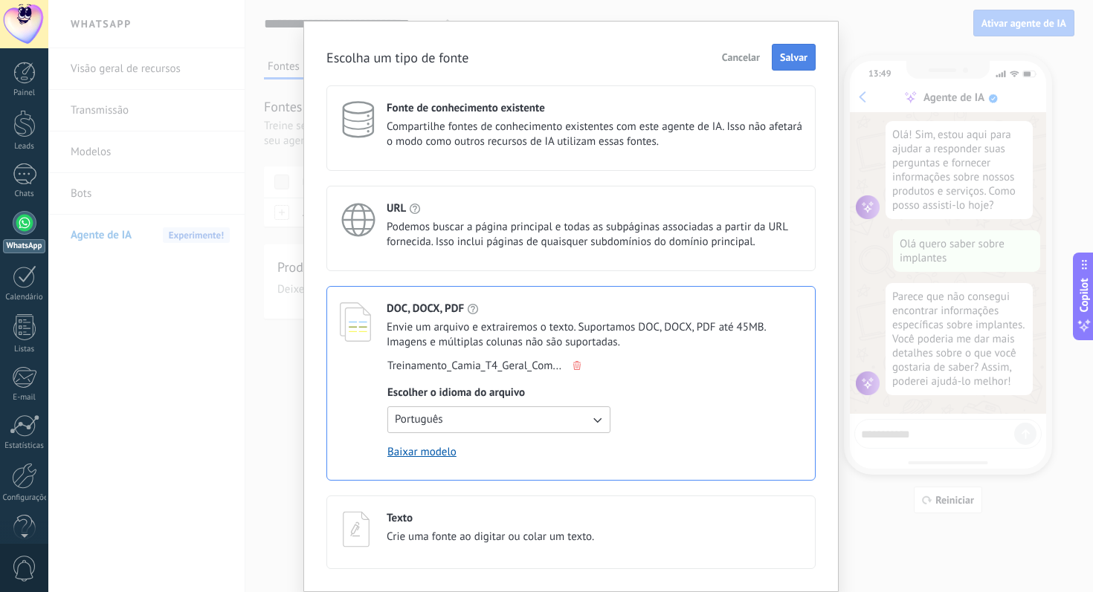
click at [789, 61] on span "Salvar" at bounding box center [794, 57] width 28 height 10
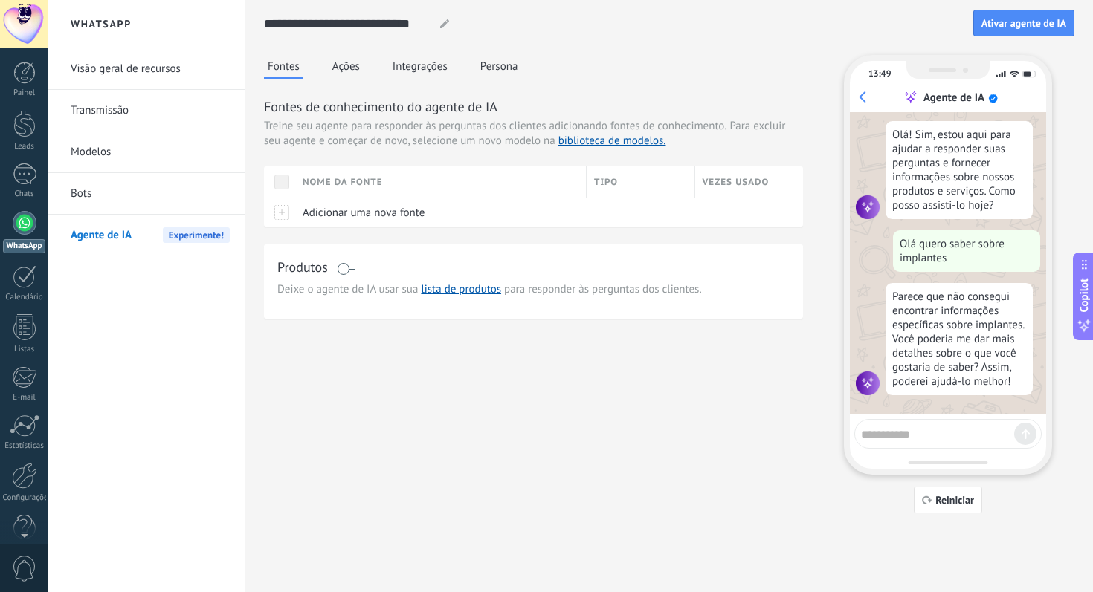
scroll to position [0, 0]
